Goal: Transaction & Acquisition: Purchase product/service

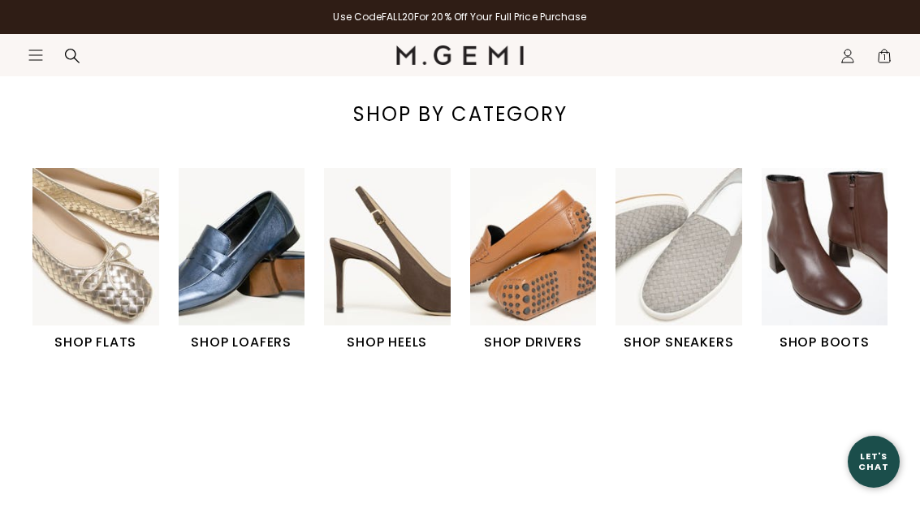
scroll to position [498, 0]
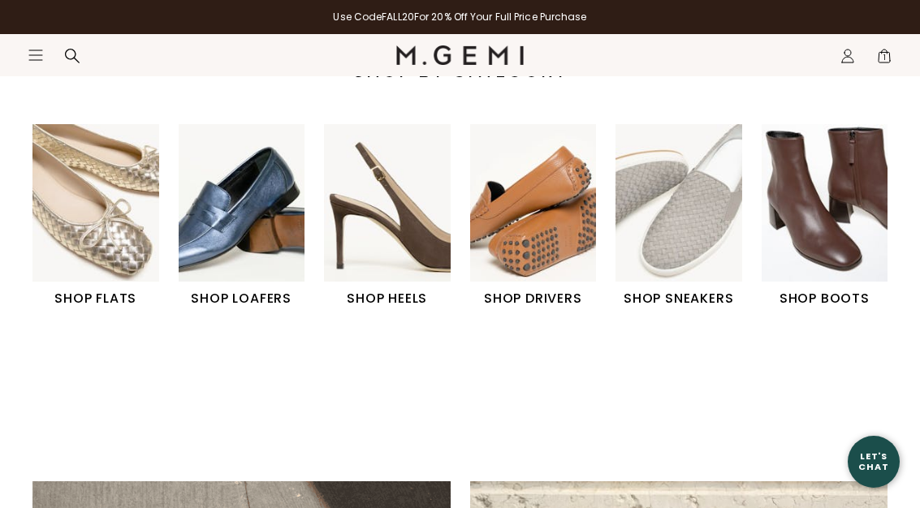
click at [247, 222] on img "2 / 6" at bounding box center [242, 202] width 127 height 157
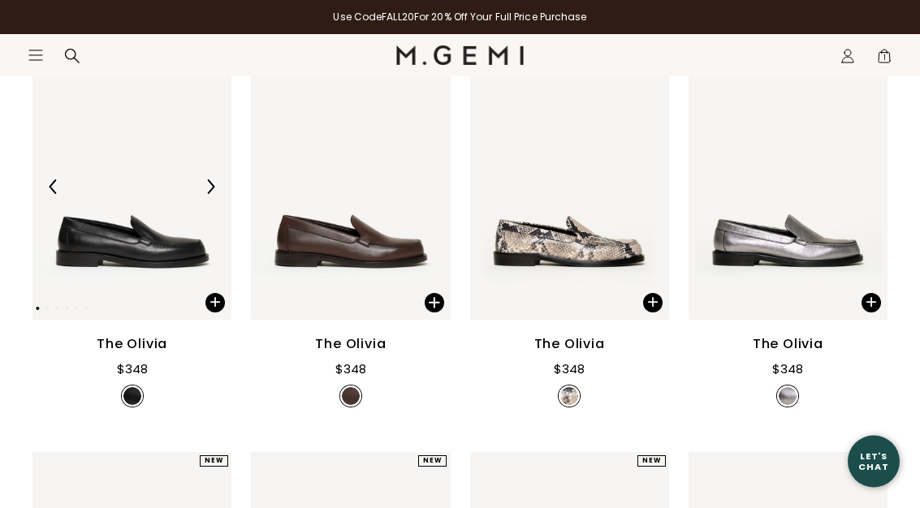
scroll to position [321, 0]
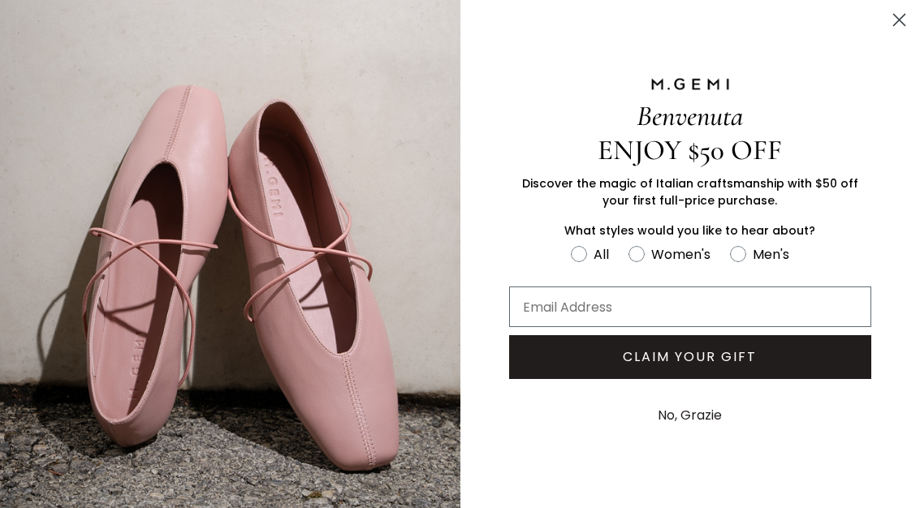
click at [893, 14] on circle "Close dialog" at bounding box center [899, 20] width 27 height 27
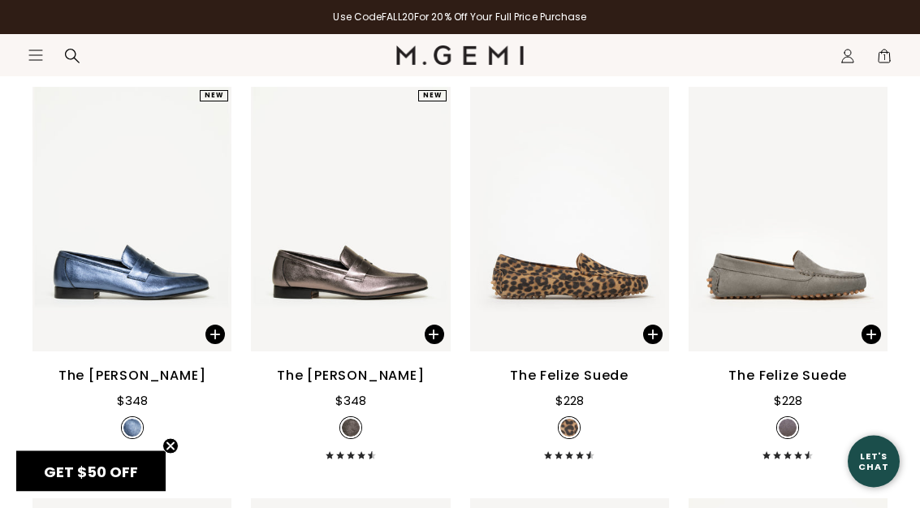
scroll to position [1922, 0]
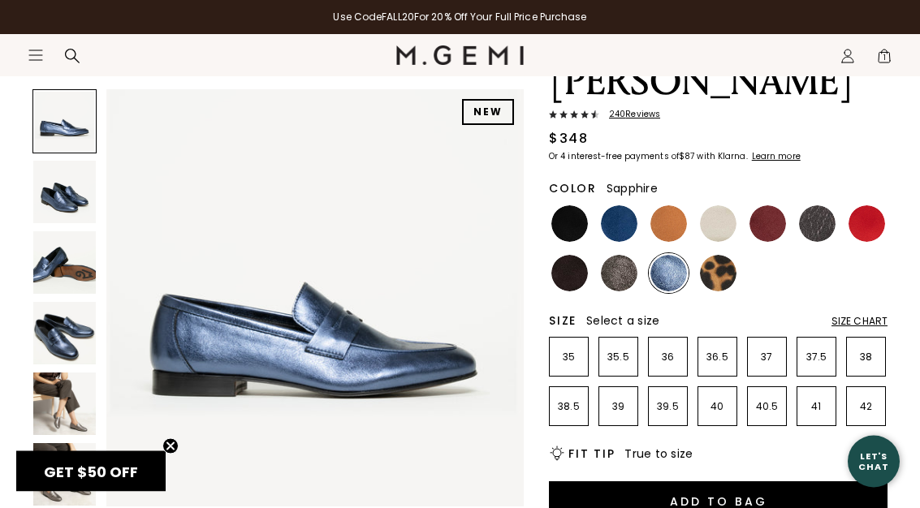
scroll to position [157, 0]
click at [619, 400] on p "39" at bounding box center [618, 406] width 38 height 13
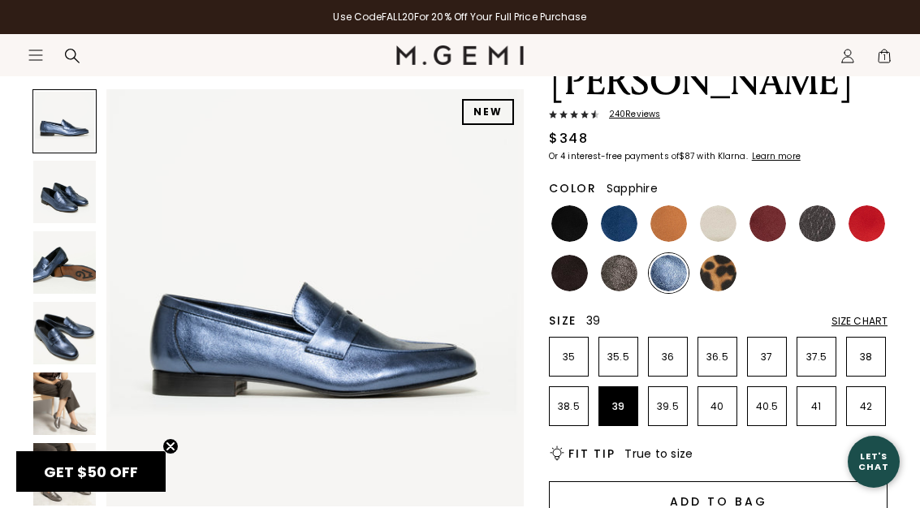
click at [683, 481] on button "Add to Bag" at bounding box center [718, 500] width 339 height 39
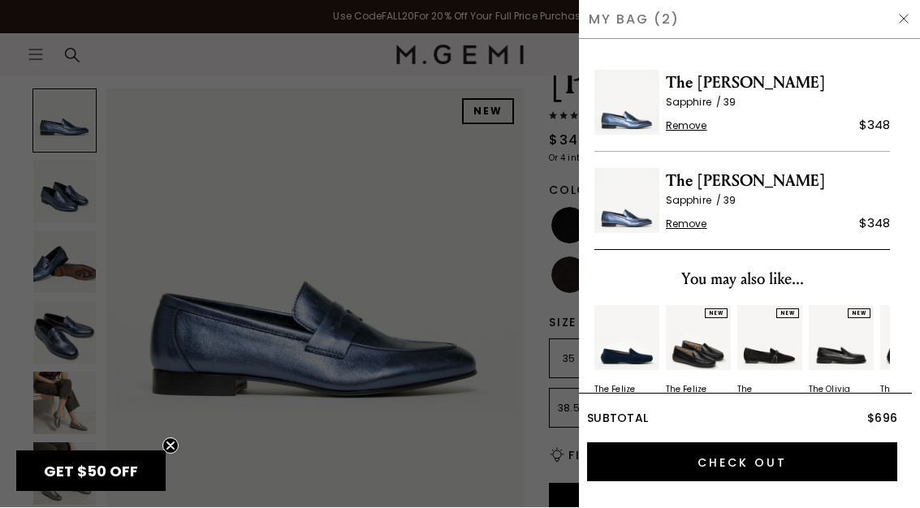
click at [691, 222] on span "Remove" at bounding box center [686, 224] width 41 height 13
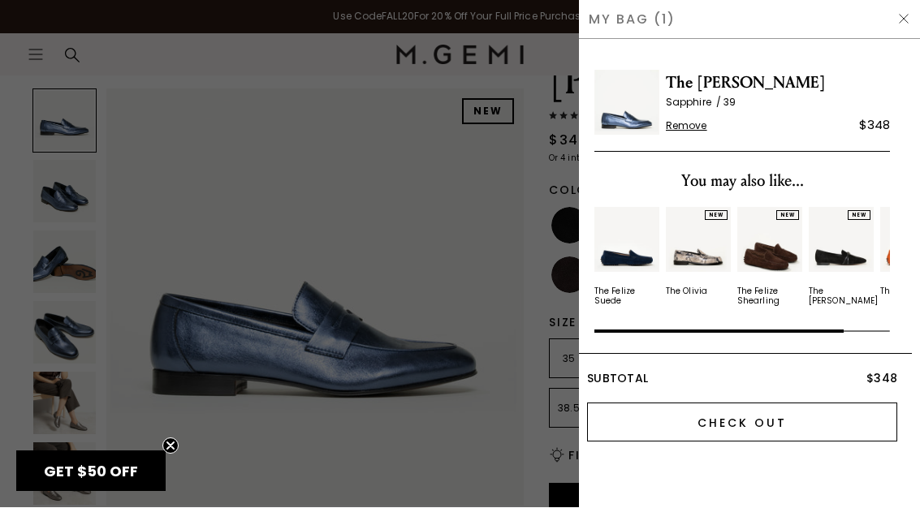
click at [709, 422] on input "Check Out" at bounding box center [742, 422] width 310 height 39
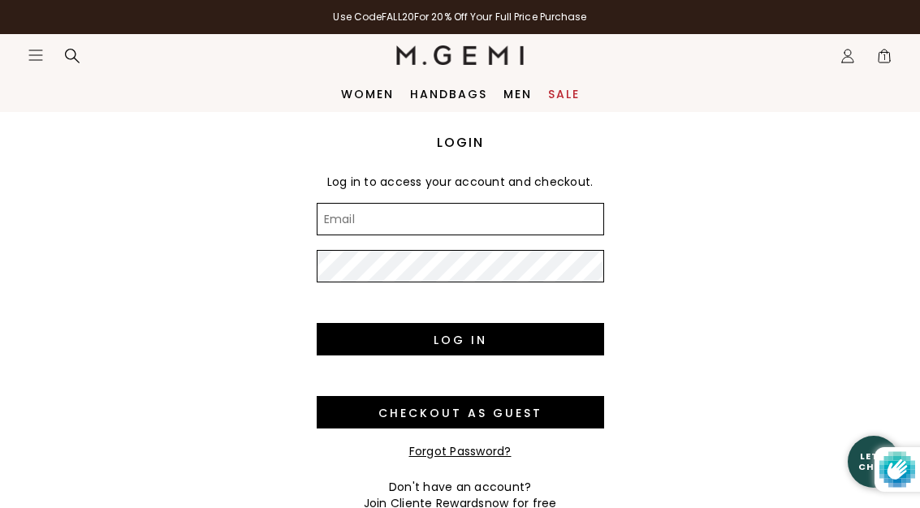
click at [352, 218] on input "Email" at bounding box center [460, 219] width 287 height 32
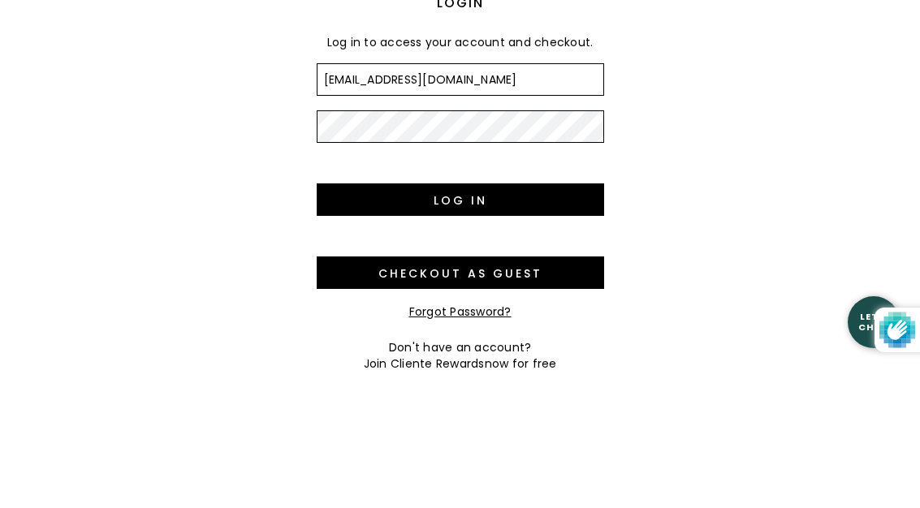
type input "rlanier95@comcast.net"
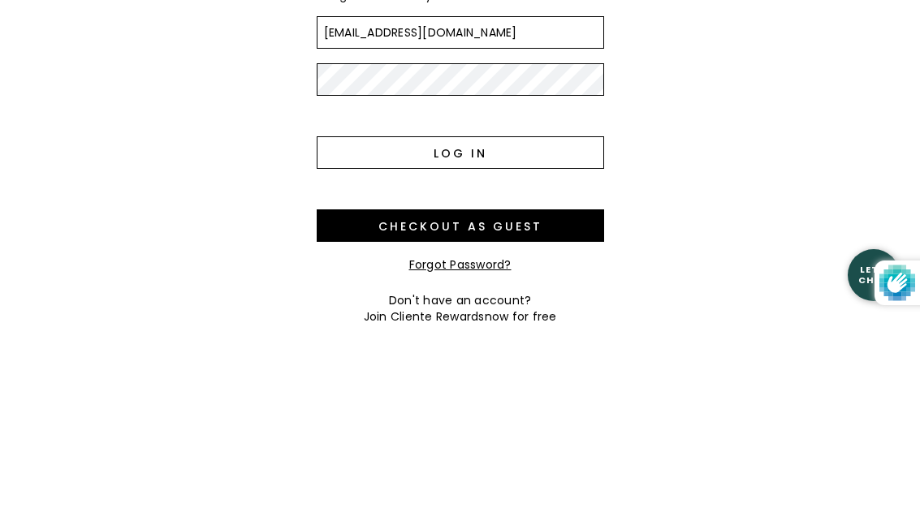
click at [429, 323] on input "Log in" at bounding box center [460, 339] width 287 height 32
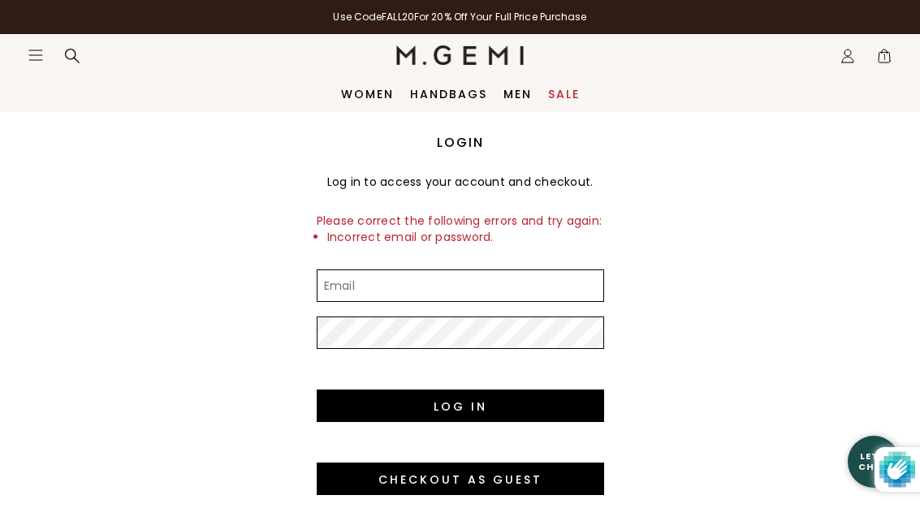
click at [353, 288] on input "Email" at bounding box center [460, 286] width 287 height 32
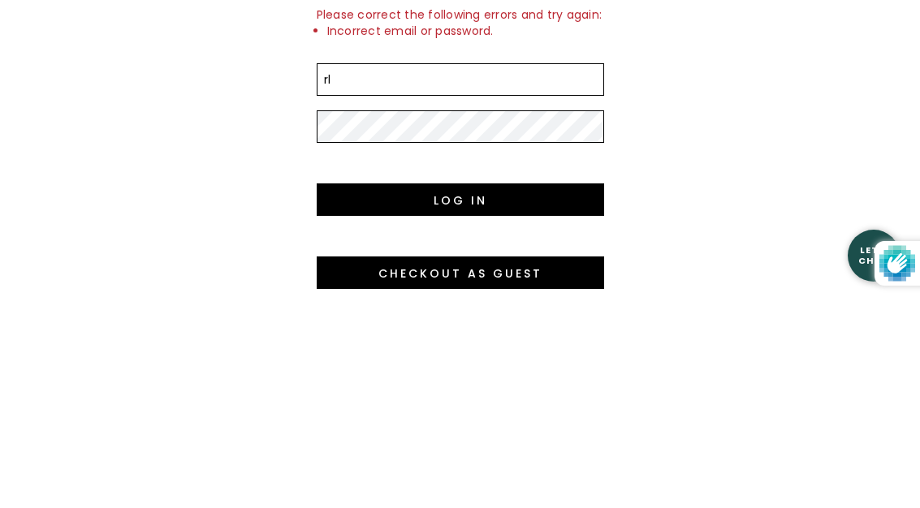
type input "rl"
click at [188, 125] on div "Login Log in to access your account and checkout. Please correct the following …" at bounding box center [460, 353] width 920 height 482
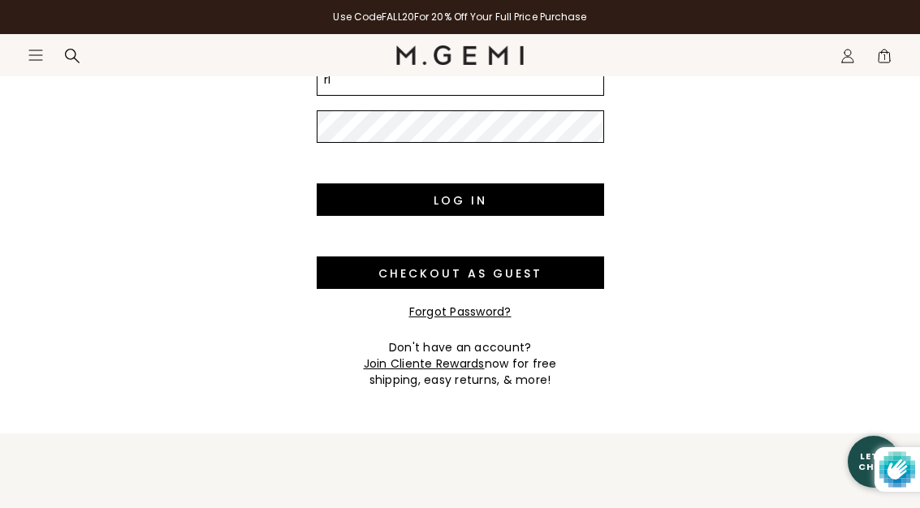
click at [435, 312] on link "Forgot Password?" at bounding box center [460, 312] width 102 height 16
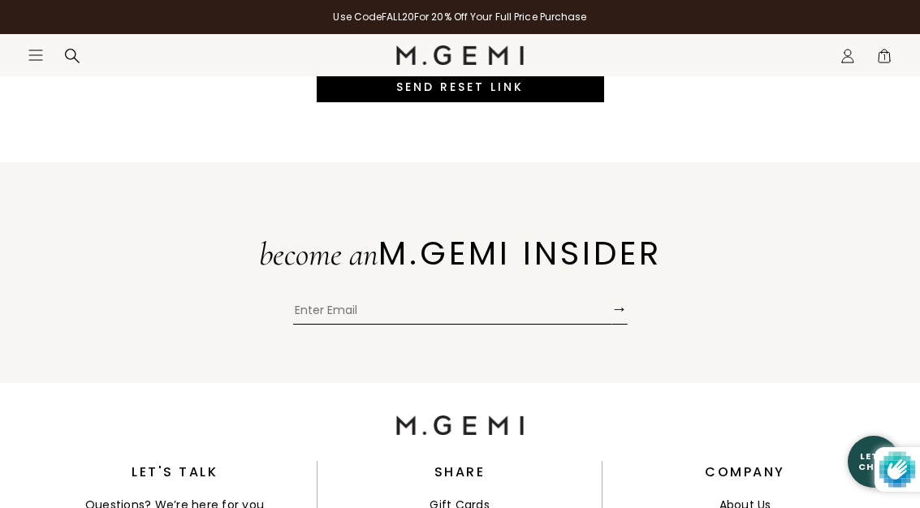
click at [344, 325] on input "Enter Email" at bounding box center [452, 312] width 318 height 24
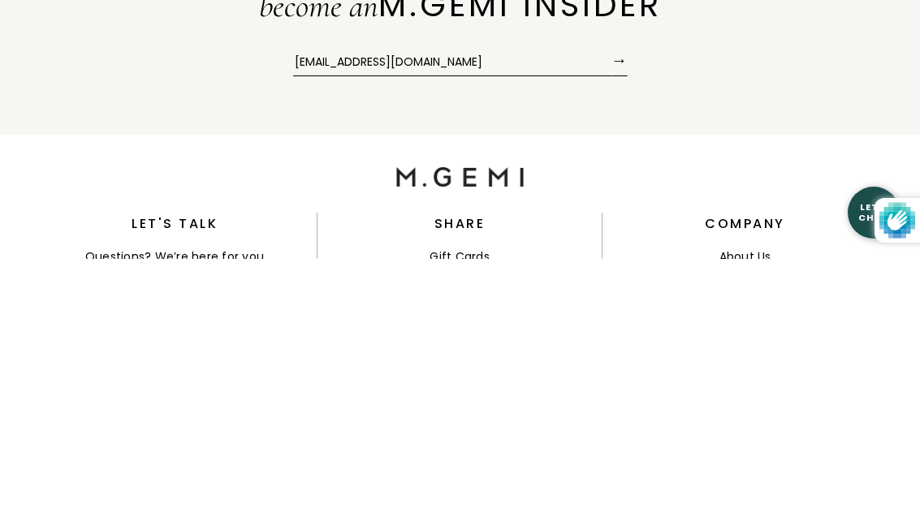
type input "[EMAIL_ADDRESS][DOMAIN_NAME]"
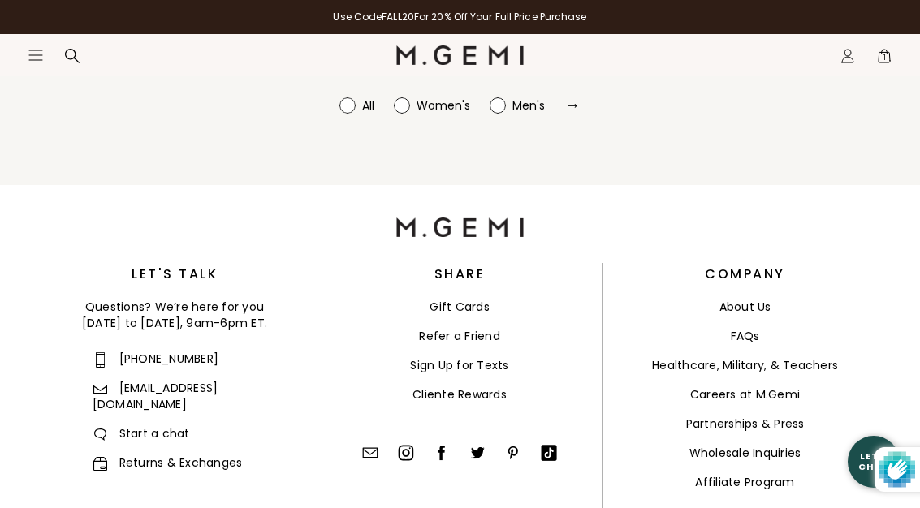
radio input "true"
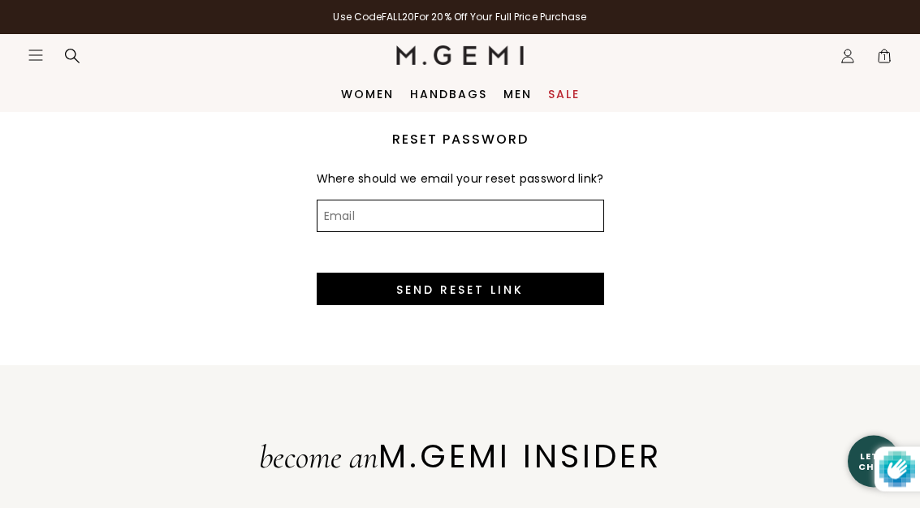
scroll to position [0, 0]
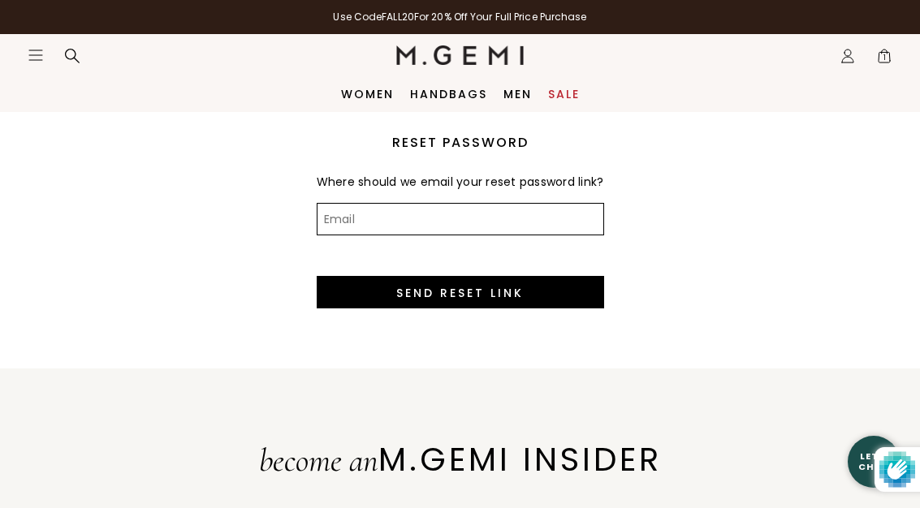
click at [369, 231] on input "Email" at bounding box center [460, 219] width 287 height 32
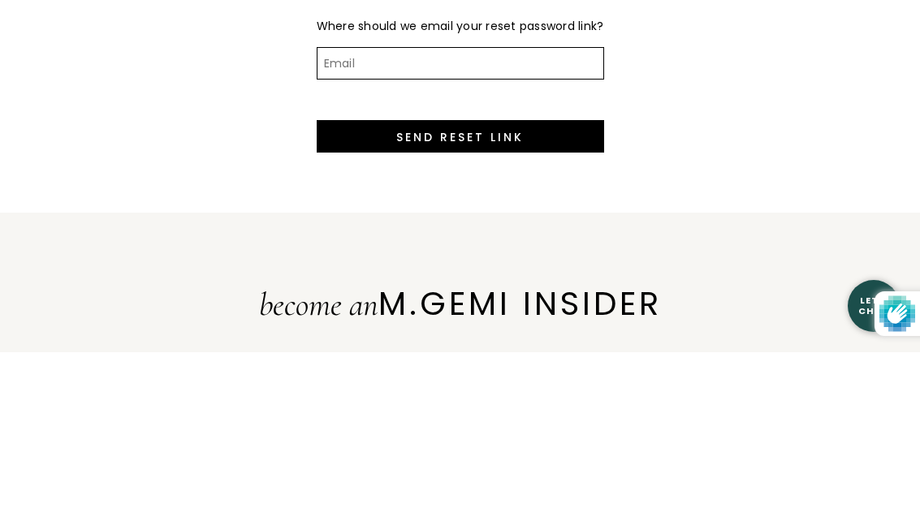
type input "[EMAIL_ADDRESS][DOMAIN_NAME]"
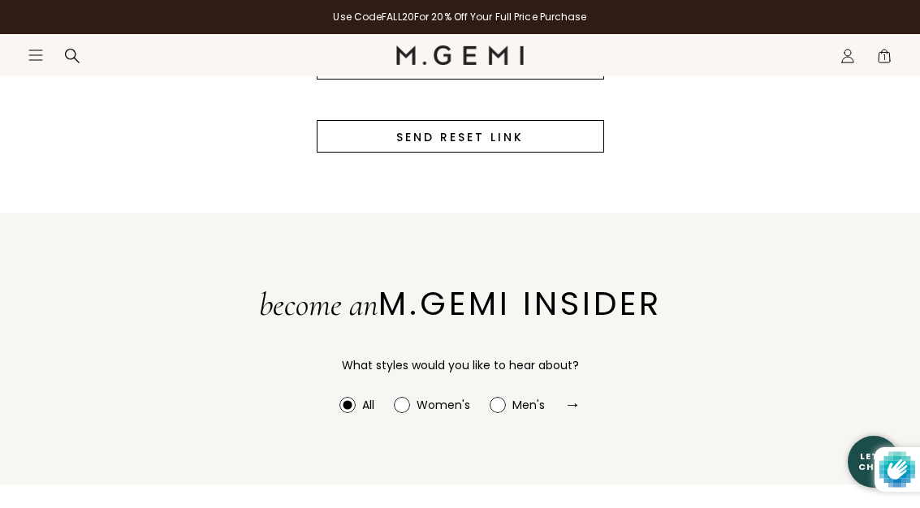
click at [442, 153] on input "Send Reset Link" at bounding box center [460, 136] width 287 height 32
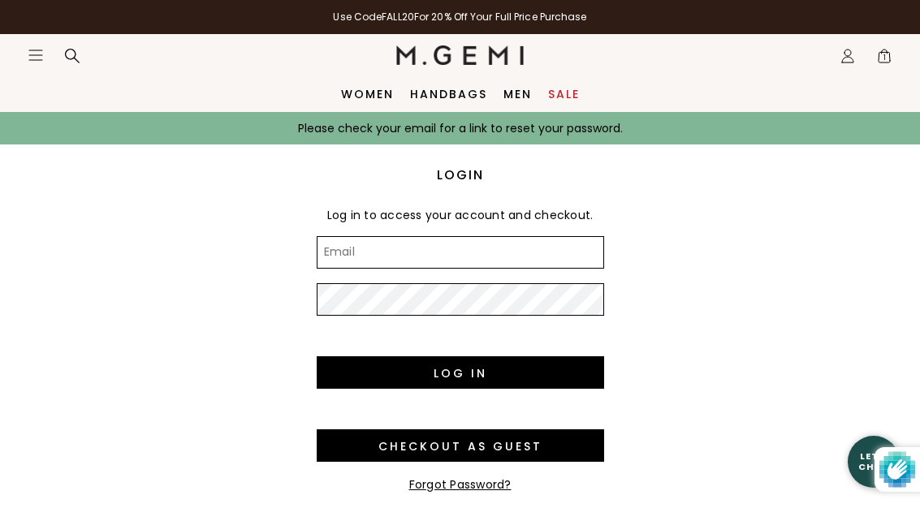
click at [379, 246] on input "Email" at bounding box center [460, 252] width 287 height 32
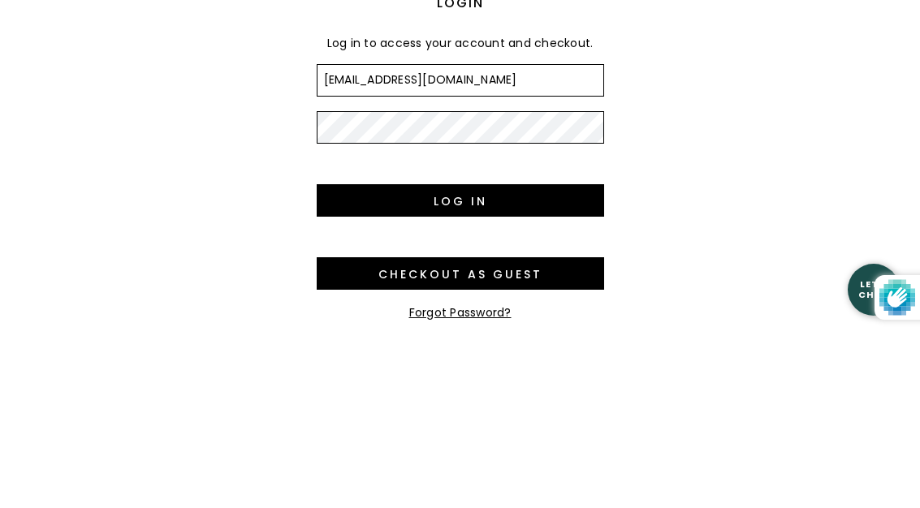
type input "[EMAIL_ADDRESS][DOMAIN_NAME]"
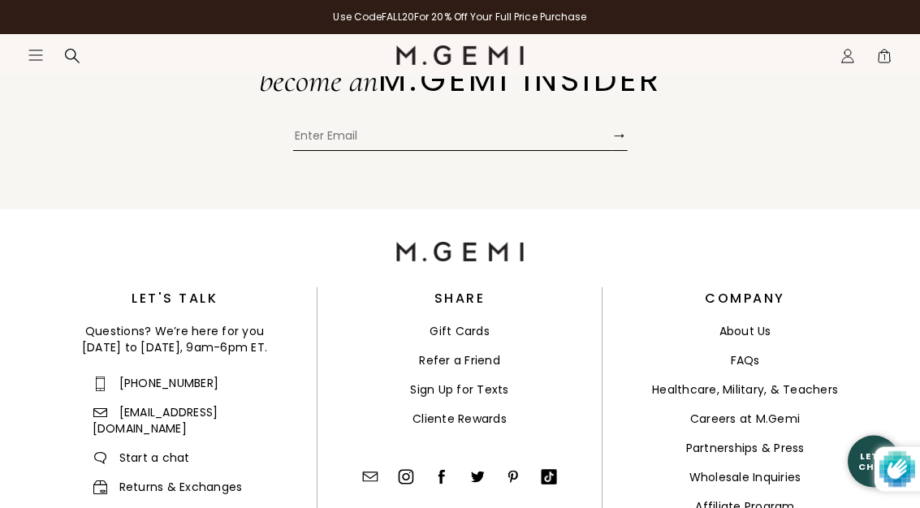
scroll to position [665, 0]
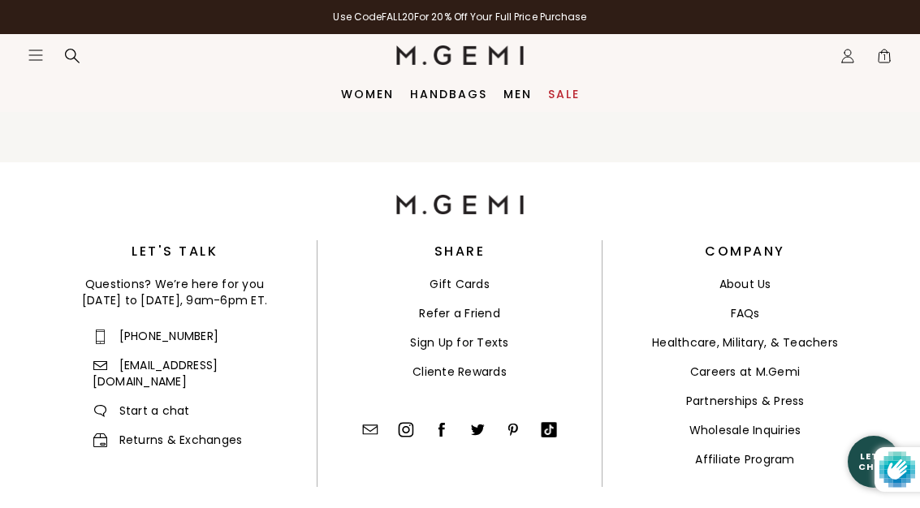
click at [218, 361] on link "[EMAIL_ADDRESS][DOMAIN_NAME]" at bounding box center [156, 373] width 126 height 32
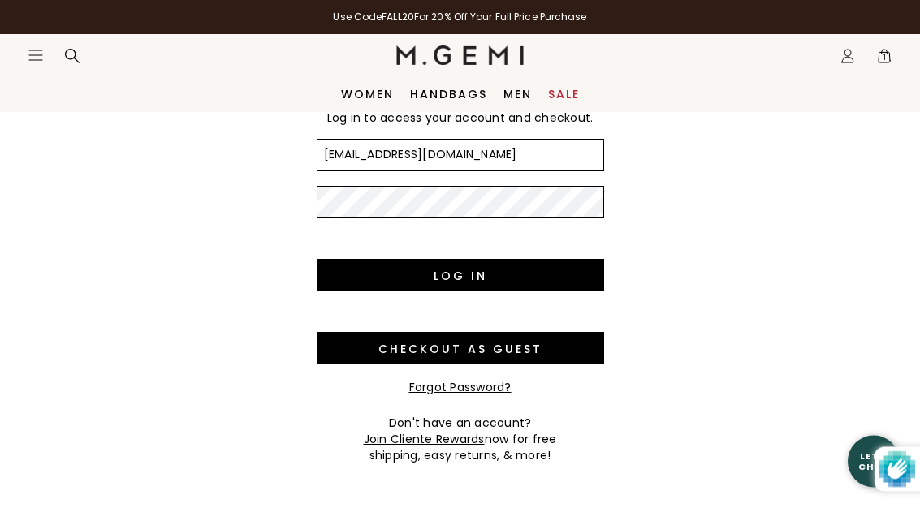
scroll to position [0, 0]
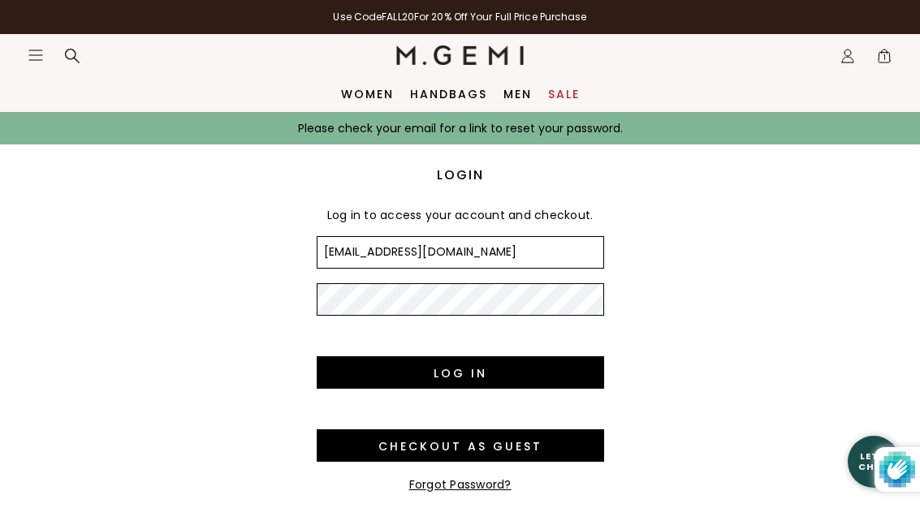
click at [885, 50] on icon at bounding box center [885, 52] width 6 height 4
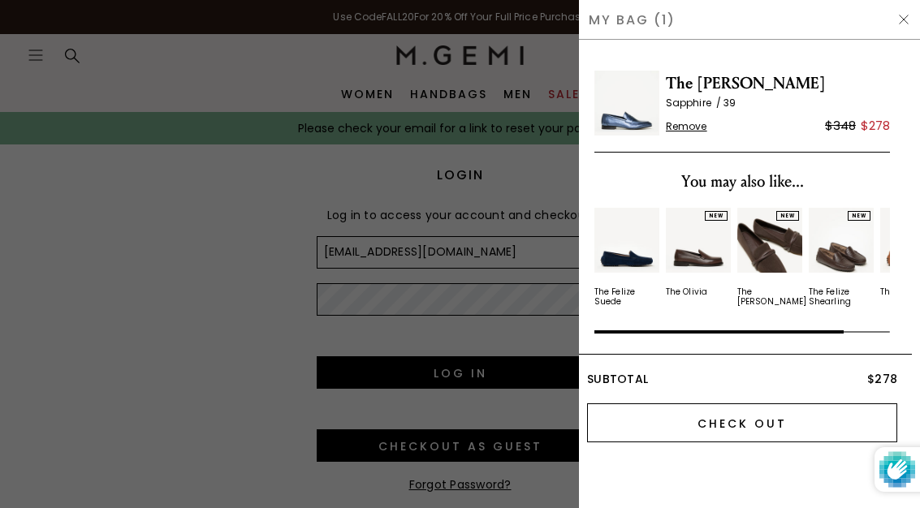
click at [714, 421] on input "Check Out" at bounding box center [742, 422] width 310 height 39
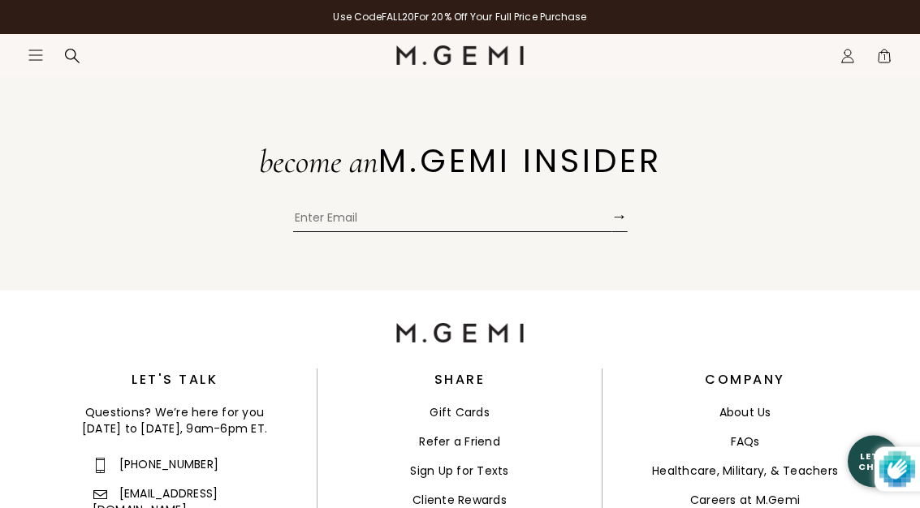
scroll to position [632, 0]
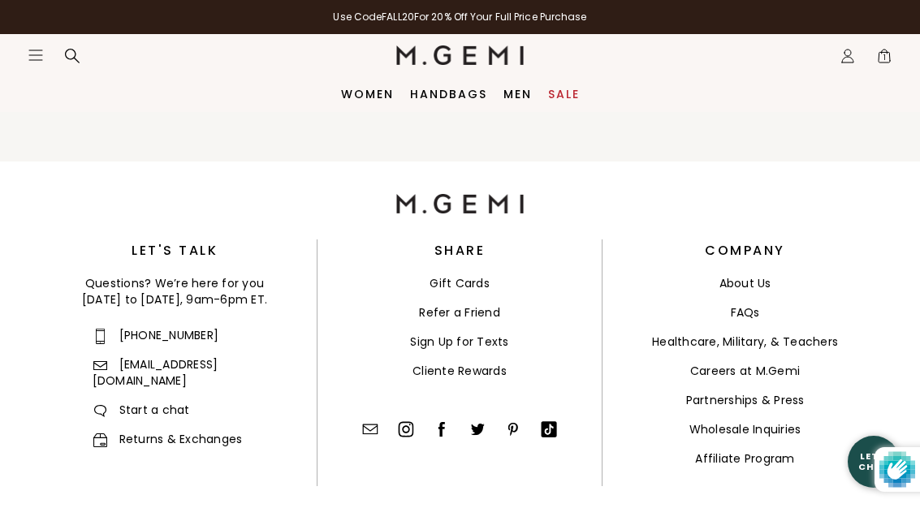
click at [161, 366] on link "[EMAIL_ADDRESS][DOMAIN_NAME]" at bounding box center [156, 372] width 126 height 32
click at [149, 360] on link "[EMAIL_ADDRESS][DOMAIN_NAME]" at bounding box center [156, 372] width 126 height 32
